Goal: Information Seeking & Learning: Learn about a topic

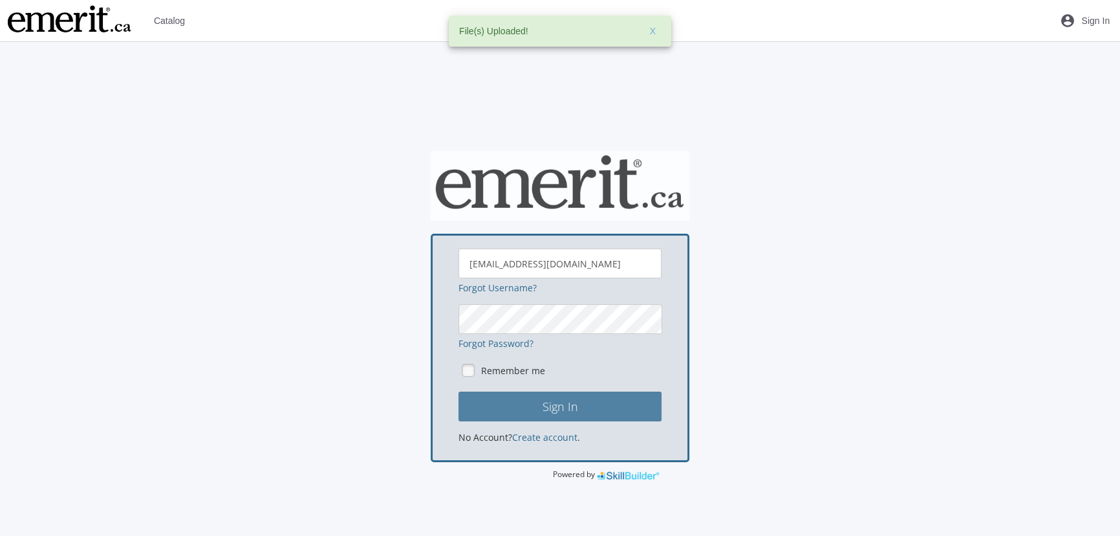
click at [599, 415] on button "Sign In" at bounding box center [560, 406] width 203 height 30
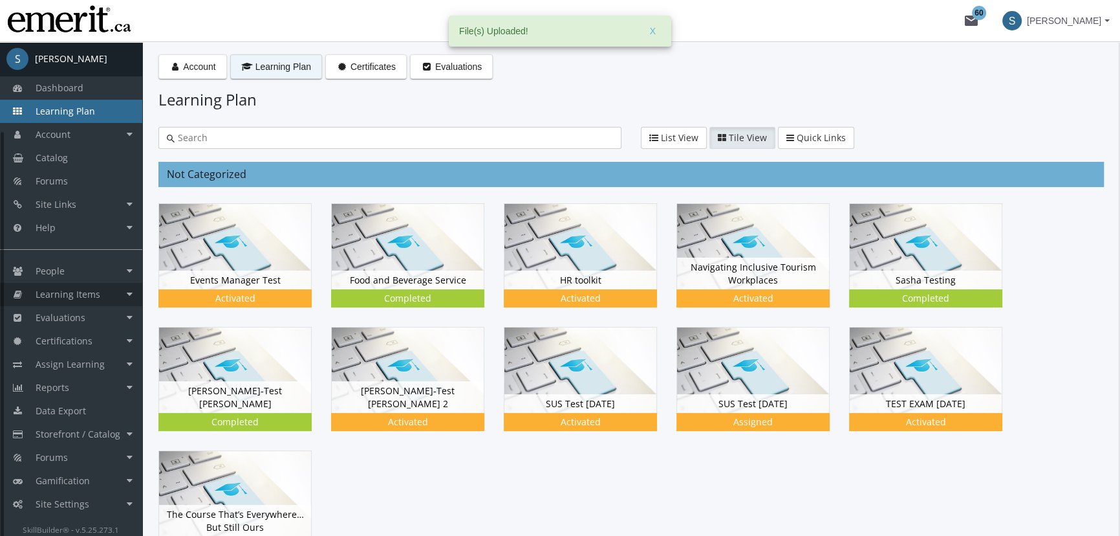
click at [93, 290] on span "Learning Items" at bounding box center [68, 294] width 65 height 12
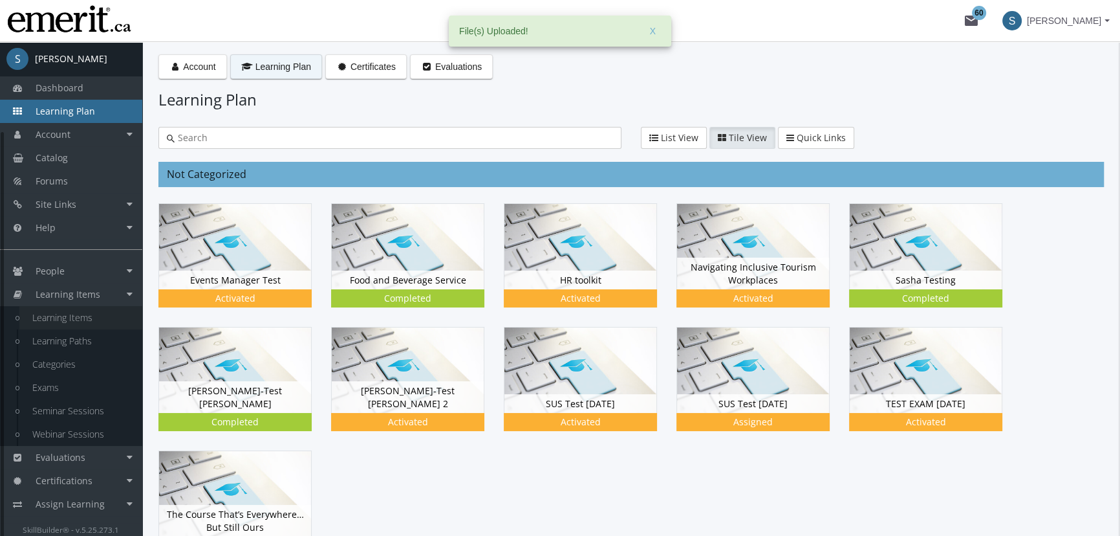
click at [96, 316] on link "Learning Items" at bounding box center [80, 317] width 123 height 23
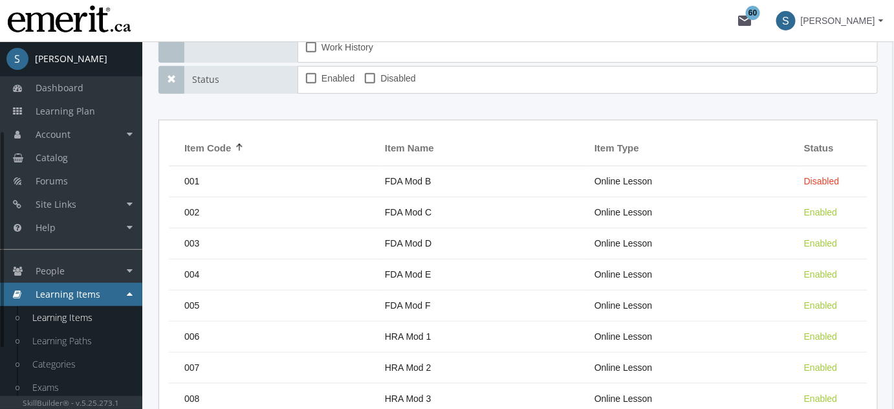
scroll to position [117, 0]
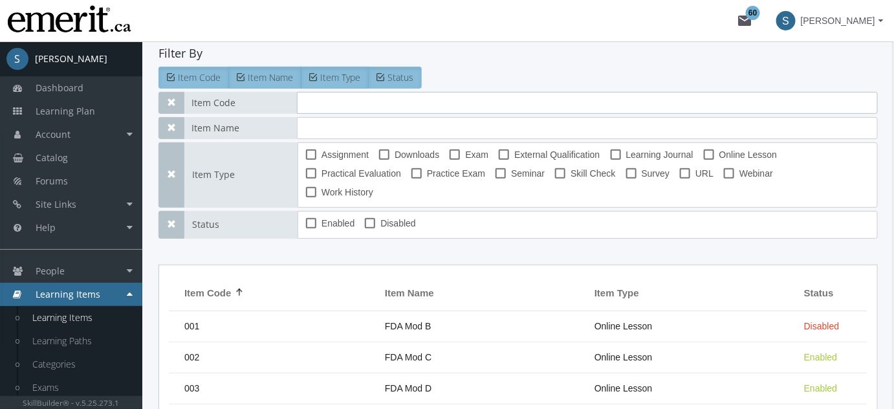
click at [345, 95] on input "text" at bounding box center [587, 103] width 581 height 22
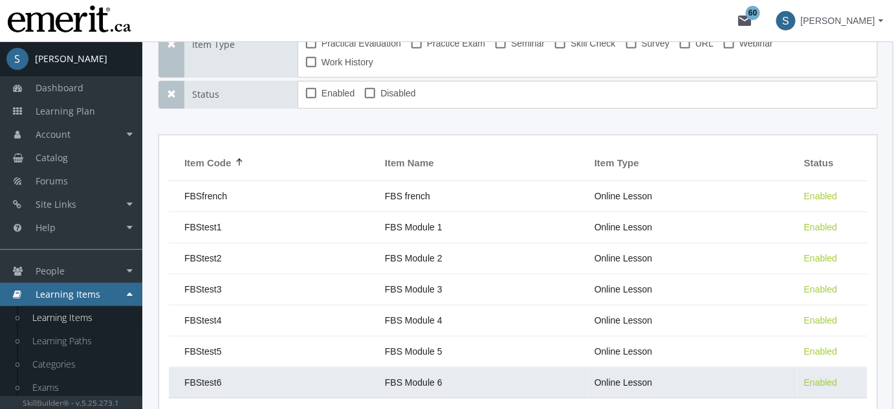
scroll to position [274, 0]
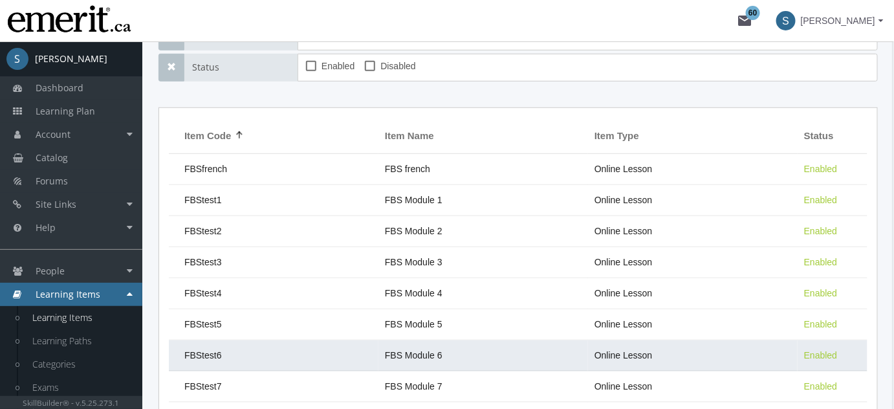
type input "fbs"
click at [424, 342] on td "FBS Module 6" at bounding box center [483, 355] width 210 height 31
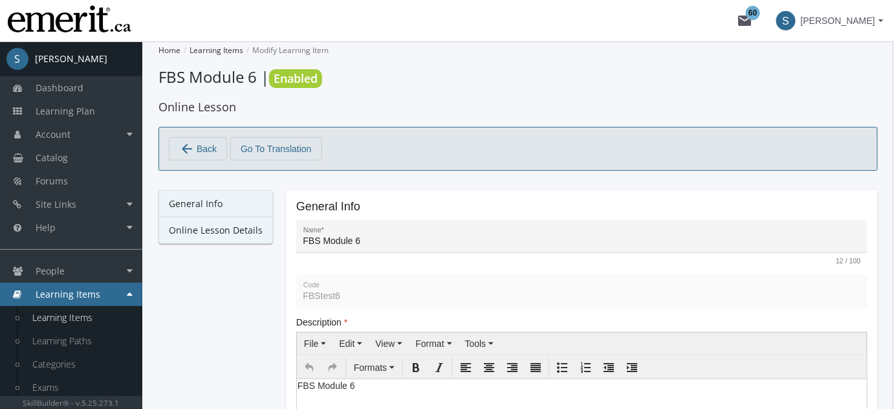
click at [238, 232] on link "Online Lesson Details" at bounding box center [215, 230] width 114 height 27
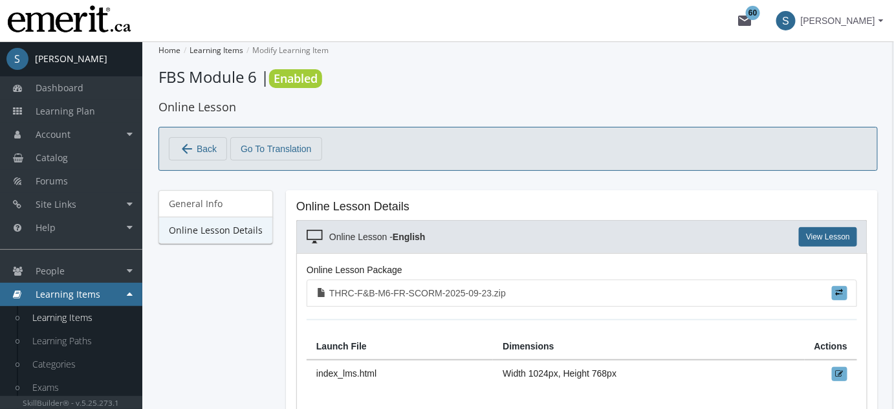
click at [197, 147] on span "Back" at bounding box center [207, 149] width 20 height 22
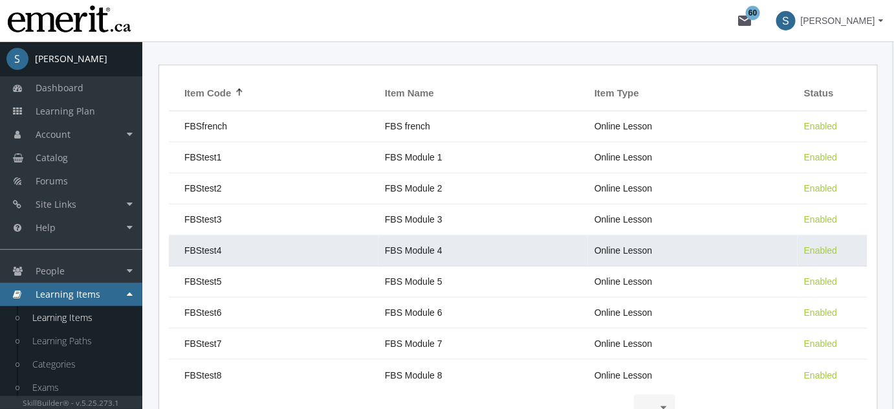
scroll to position [412, 0]
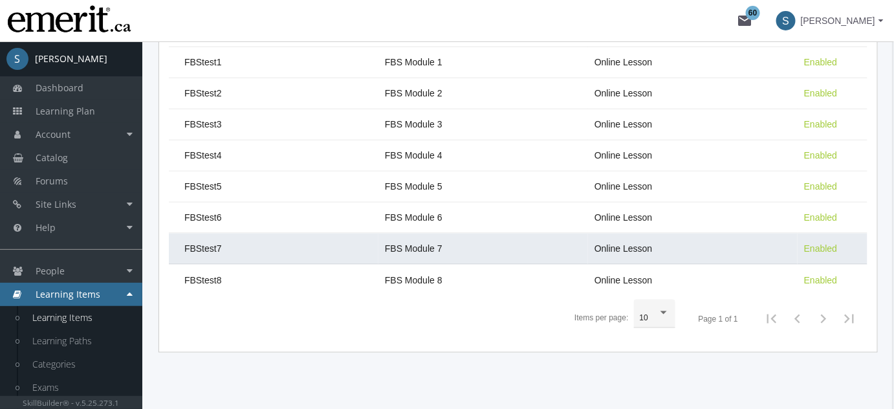
click at [427, 233] on td "FBS Module 7" at bounding box center [483, 248] width 210 height 31
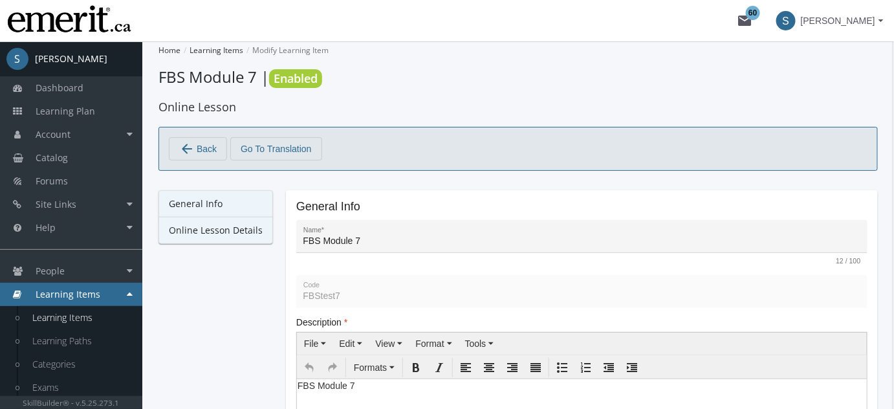
click at [209, 236] on link "Online Lesson Details" at bounding box center [215, 230] width 114 height 27
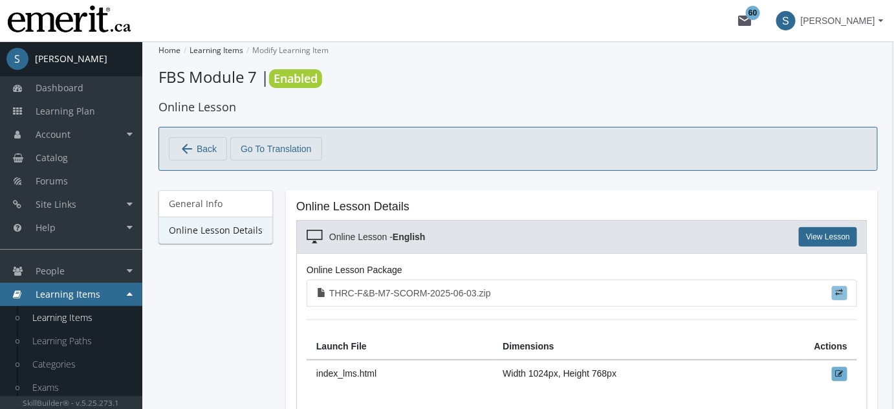
click at [846, 291] on label at bounding box center [840, 293] width 16 height 14
click at [0, 0] on input "file" at bounding box center [0, 0] width 0 height 0
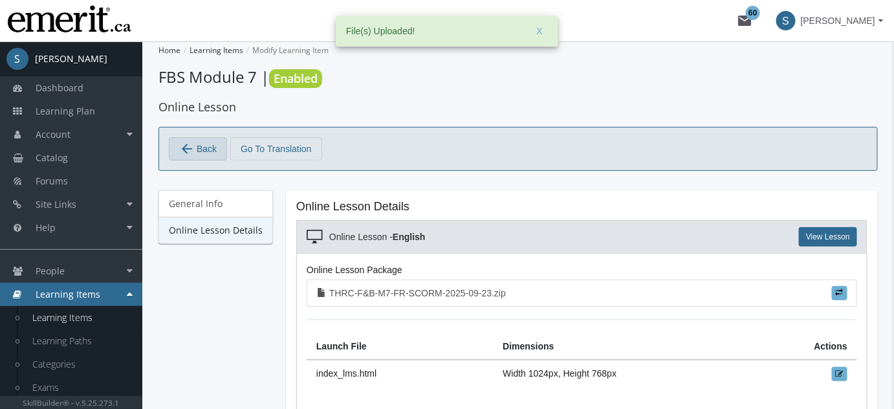
click at [202, 157] on span "Back" at bounding box center [207, 149] width 20 height 22
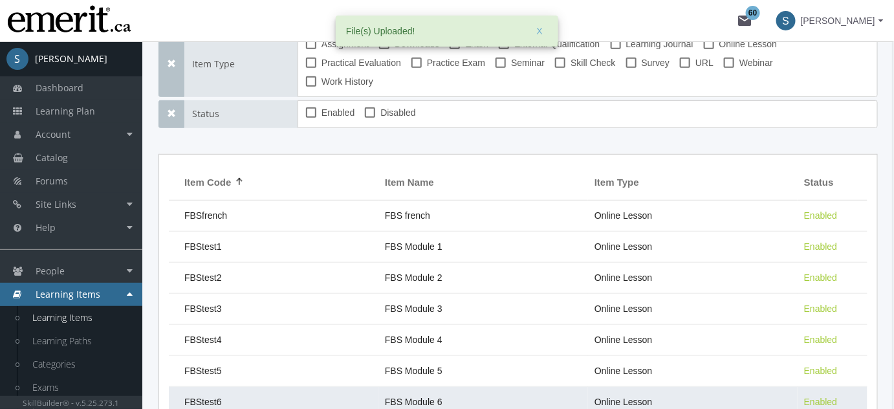
scroll to position [314, 0]
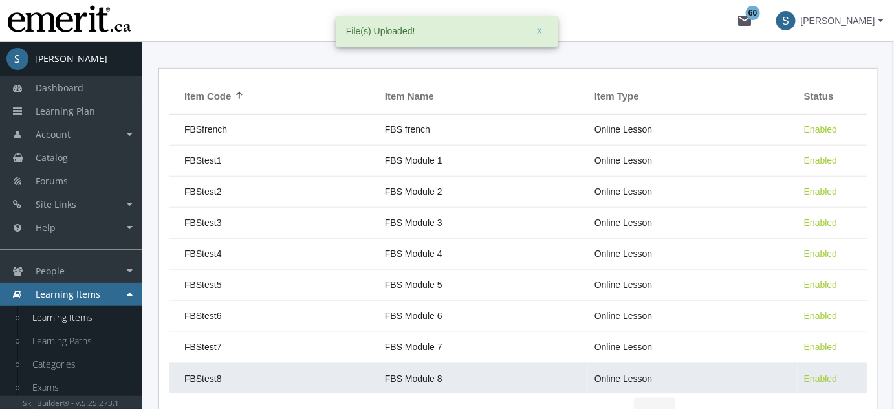
click at [428, 373] on span "FBS Module 8" at bounding box center [414, 378] width 58 height 10
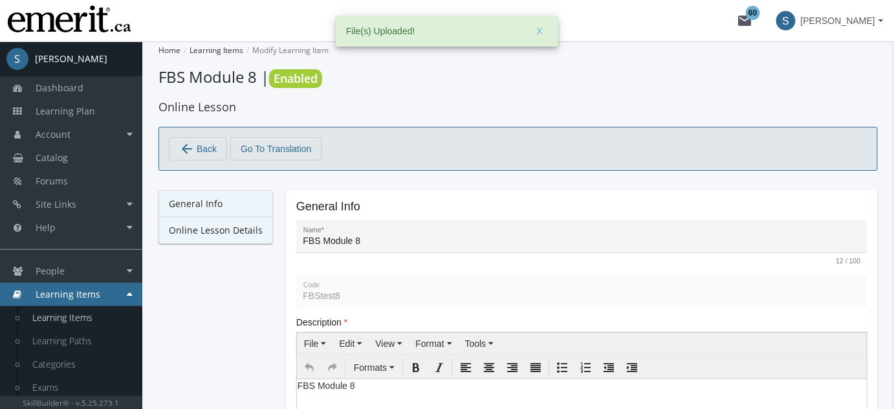
click at [246, 228] on link "Online Lesson Details" at bounding box center [215, 230] width 114 height 27
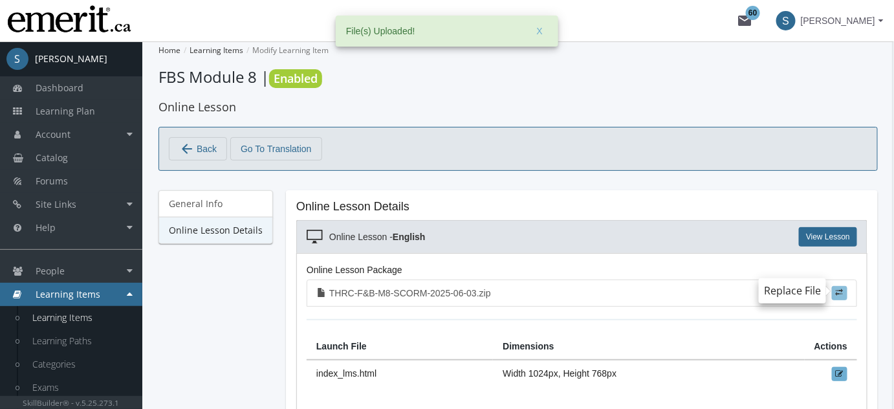
click at [838, 294] on span at bounding box center [840, 292] width 8 height 8
click at [0, 0] on input "file" at bounding box center [0, 0] width 0 height 0
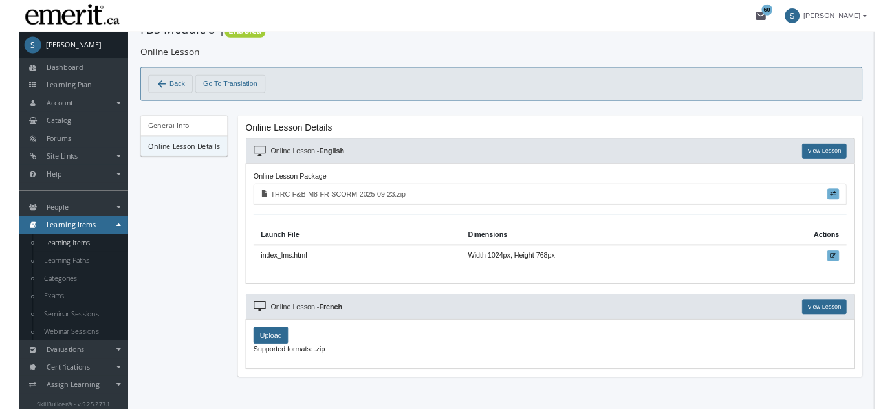
scroll to position [39, 0]
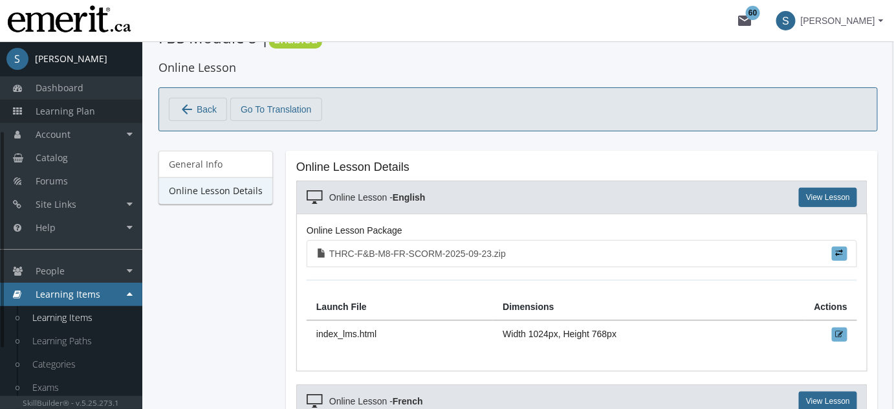
click at [63, 118] on link "Learning Plan" at bounding box center [71, 111] width 142 height 23
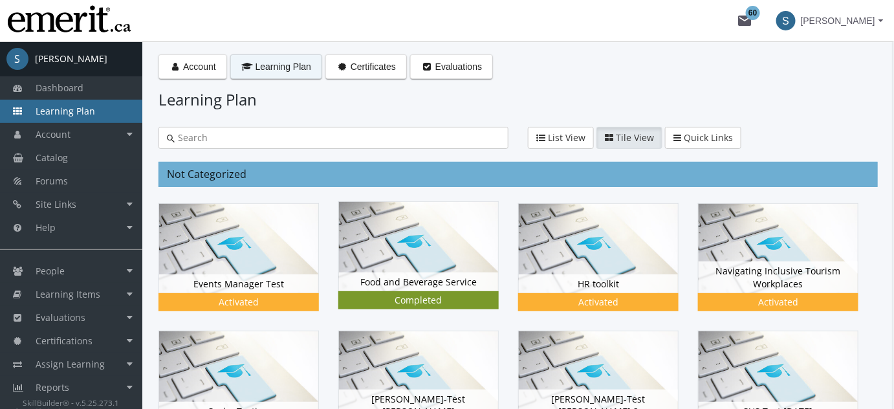
click at [405, 263] on img at bounding box center [418, 246] width 159 height 89
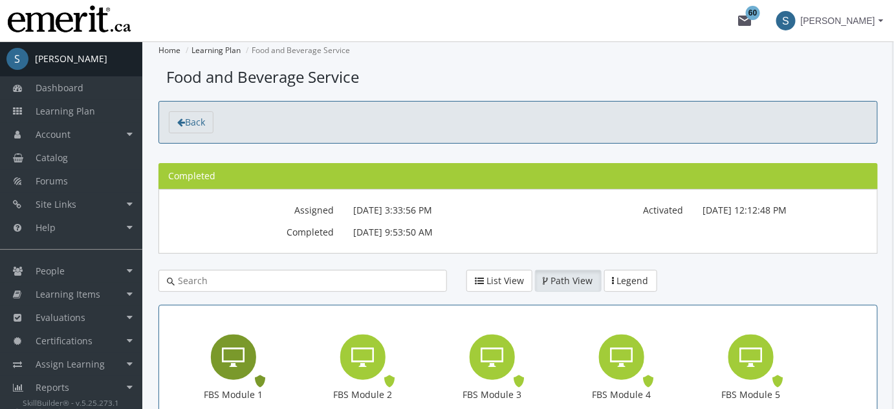
click at [247, 351] on div "FBS Module 1" at bounding box center [233, 356] width 45 height 45
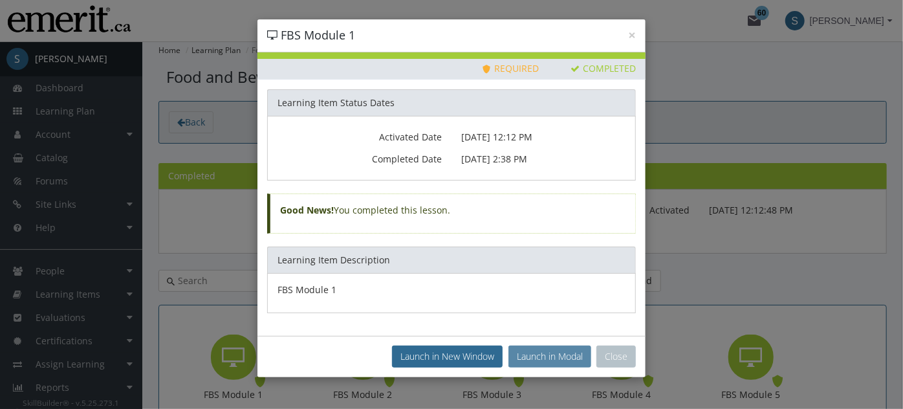
click at [550, 349] on button "Launch in Modal" at bounding box center [549, 356] width 83 height 22
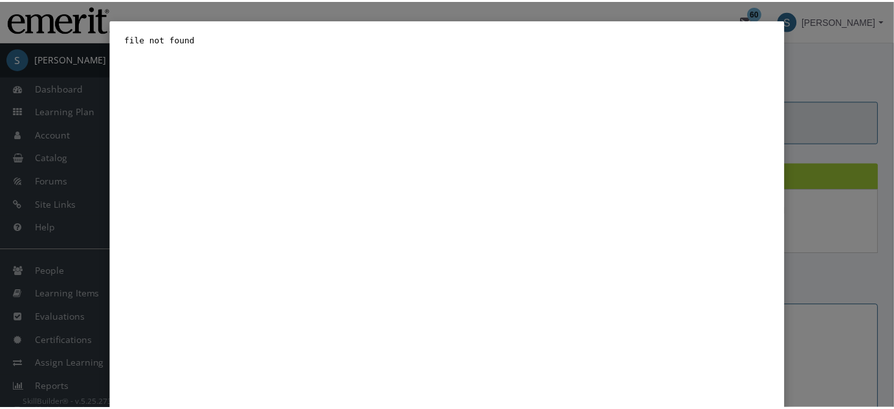
scroll to position [38, 0]
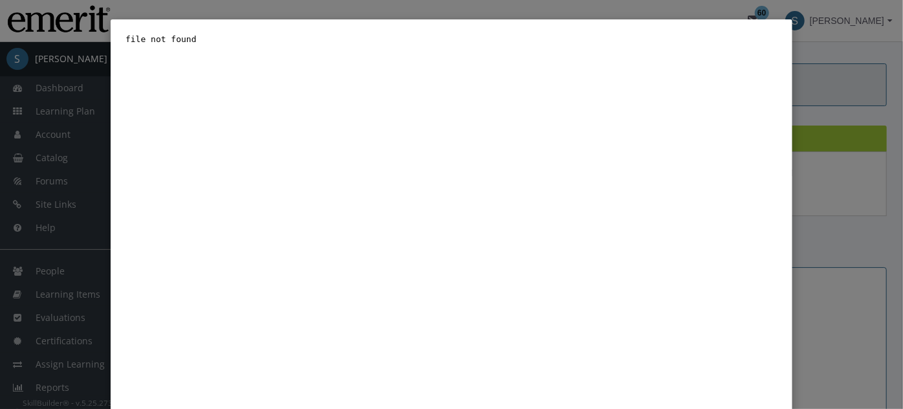
click at [812, 227] on div "Close" at bounding box center [451, 204] width 903 height 409
